Goal: Check status: Check status

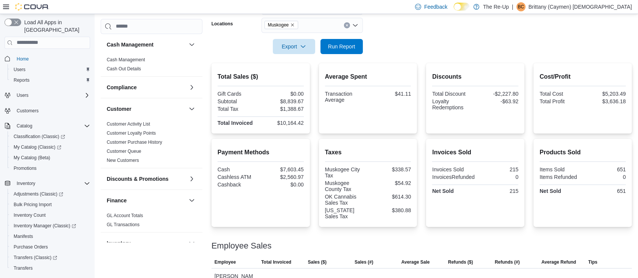
scroll to position [126, 0]
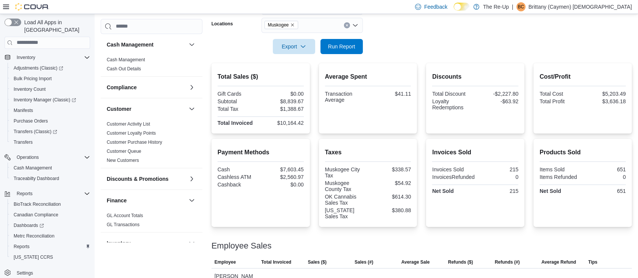
click at [348, 35] on div at bounding box center [421, 36] width 420 height 6
click at [347, 41] on span "Run Report" at bounding box center [341, 46] width 33 height 15
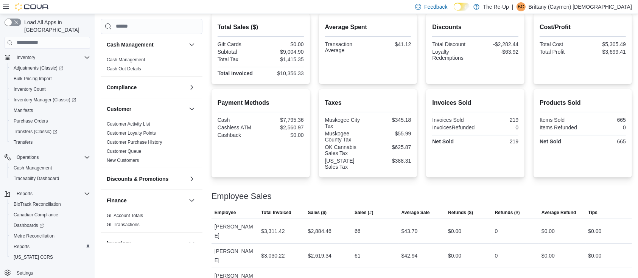
scroll to position [81, 0]
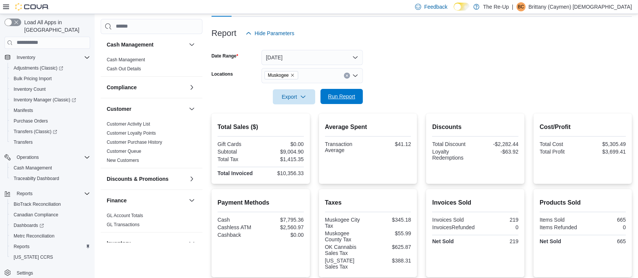
click at [342, 96] on span "Run Report" at bounding box center [341, 97] width 27 height 8
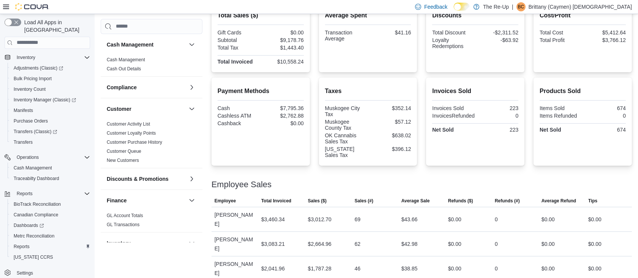
scroll to position [132, 0]
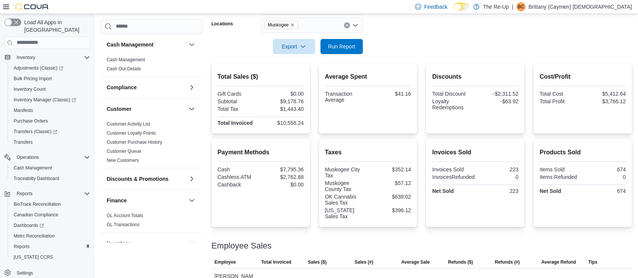
click at [345, 24] on icon "Clear input" at bounding box center [346, 25] width 3 height 3
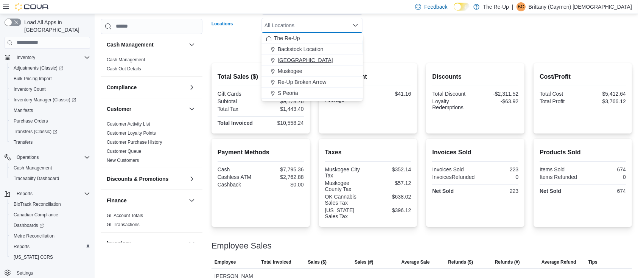
click at [293, 59] on span "[GEOGRAPHIC_DATA]" at bounding box center [305, 60] width 55 height 8
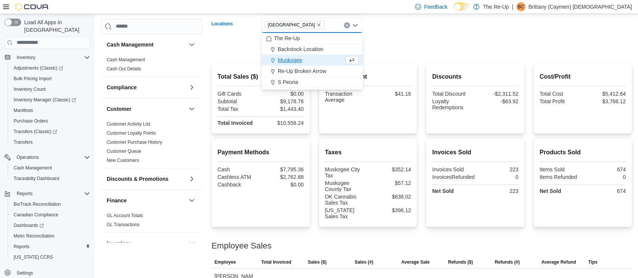
drag, startPoint x: 374, startPoint y: 39, endPoint x: 354, endPoint y: 43, distance: 20.4
click at [372, 39] on form "Date Range [DATE] Locations [GEOGRAPHIC_DATA] Combo box. Selected. [GEOGRAPHIC_…" at bounding box center [421, 23] width 420 height 64
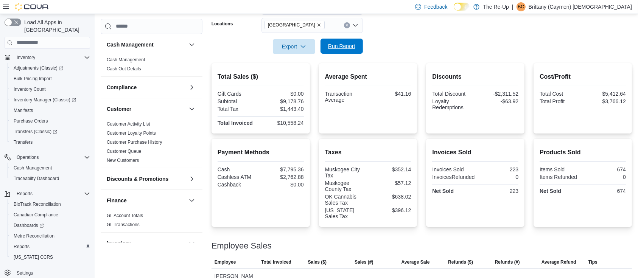
click at [351, 44] on span "Run Report" at bounding box center [341, 46] width 27 height 8
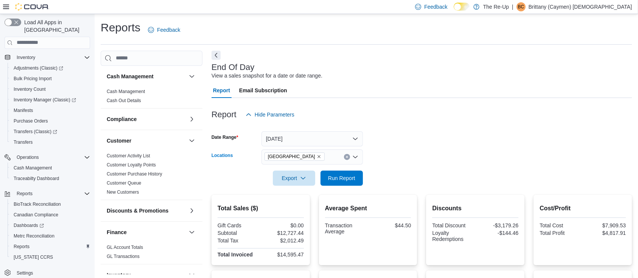
click at [347, 158] on icon "Clear input" at bounding box center [346, 157] width 3 height 3
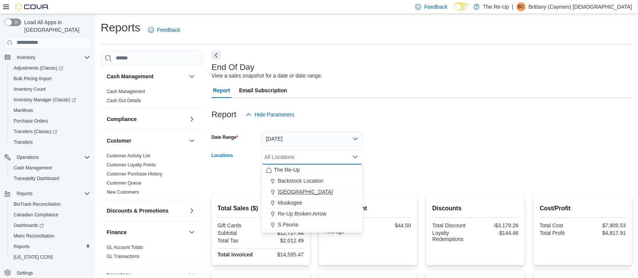
drag, startPoint x: 299, startPoint y: 202, endPoint x: 321, endPoint y: 192, distance: 24.2
click at [299, 202] on span "Muskogee" at bounding box center [290, 203] width 25 height 8
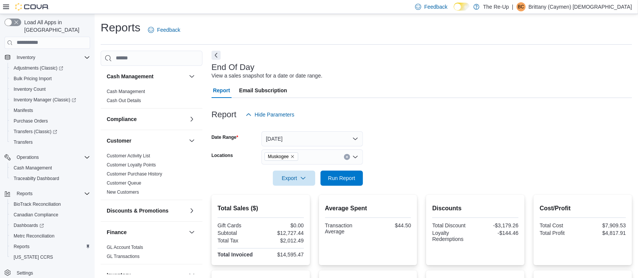
drag, startPoint x: 439, startPoint y: 150, endPoint x: 387, endPoint y: 164, distance: 53.6
click at [435, 150] on form "Date Range [DATE] Locations Muskogee Export Run Report" at bounding box center [421, 154] width 420 height 64
drag, startPoint x: 359, startPoint y: 180, endPoint x: 378, endPoint y: 179, distance: 19.0
click at [360, 180] on button "Run Report" at bounding box center [341, 177] width 42 height 15
click at [334, 183] on span "Run Report" at bounding box center [341, 177] width 33 height 15
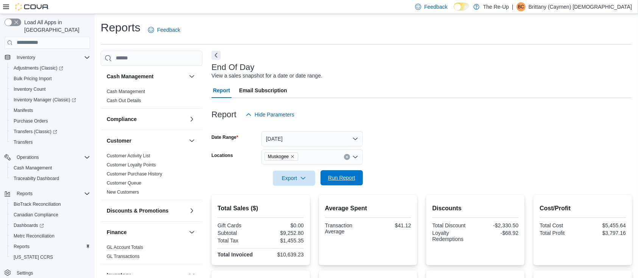
click at [347, 171] on span "Run Report" at bounding box center [341, 177] width 33 height 15
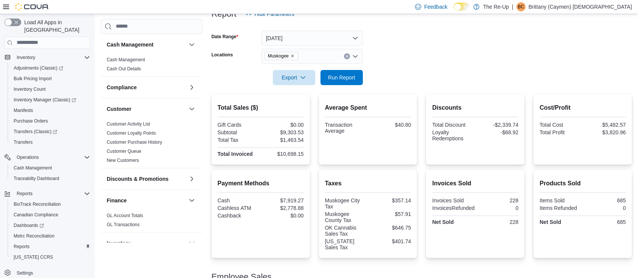
scroll to position [151, 0]
